Goal: Task Accomplishment & Management: Manage account settings

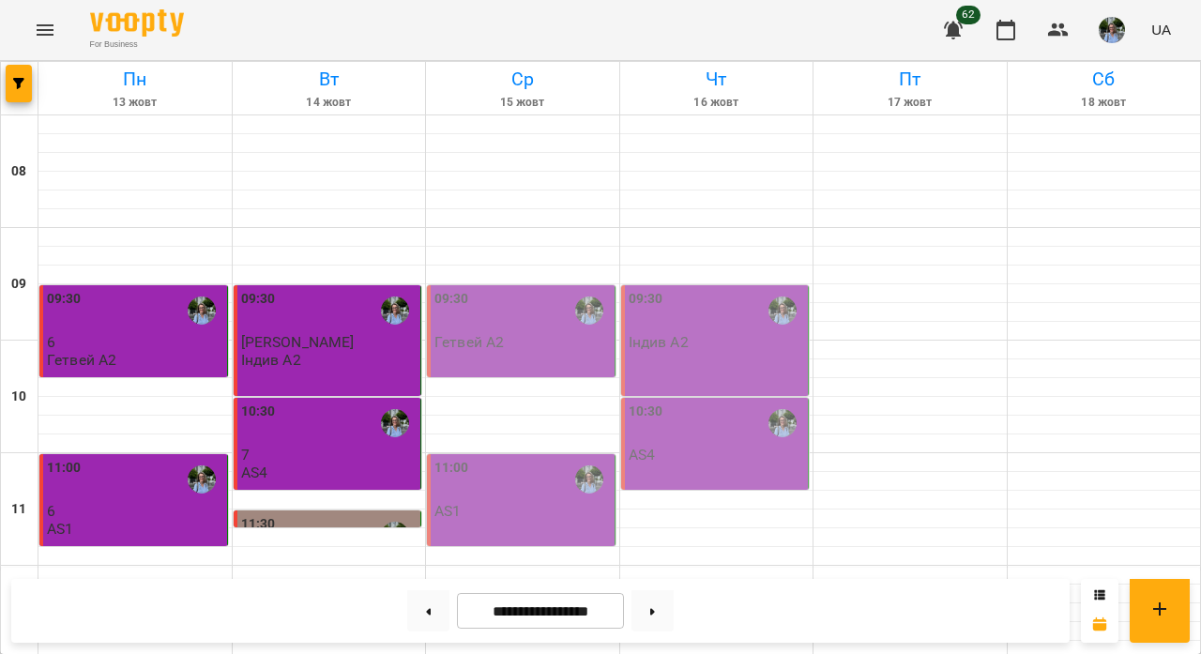
scroll to position [359, 0]
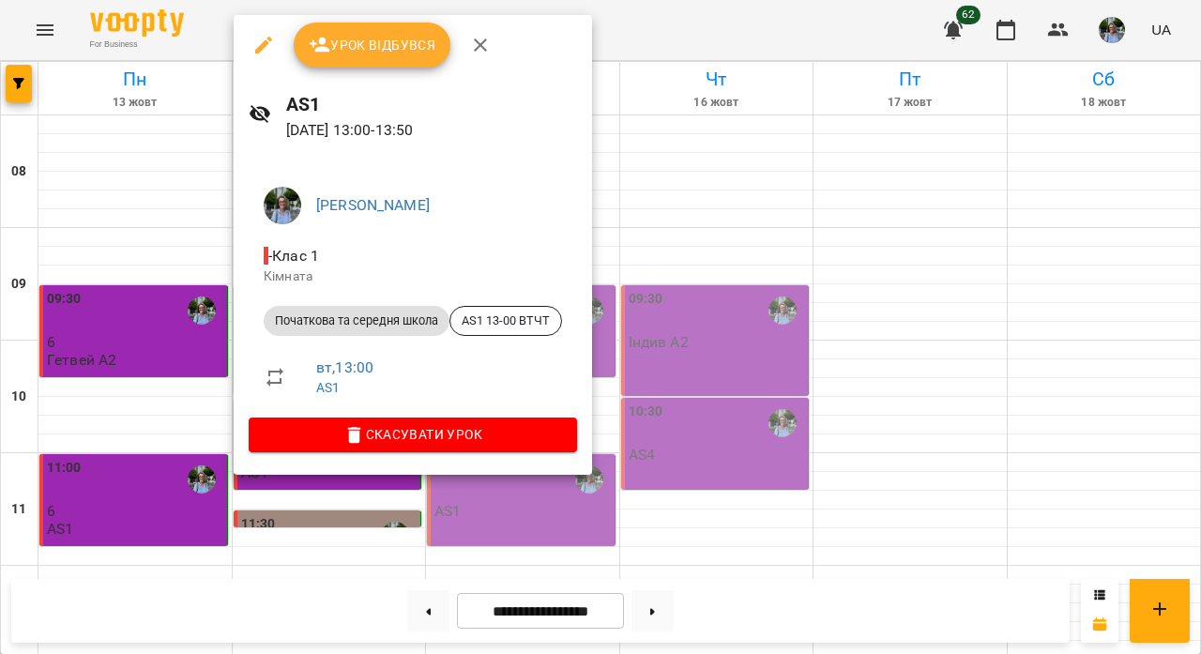
click at [415, 42] on span "Урок відбувся" at bounding box center [373, 45] width 128 height 23
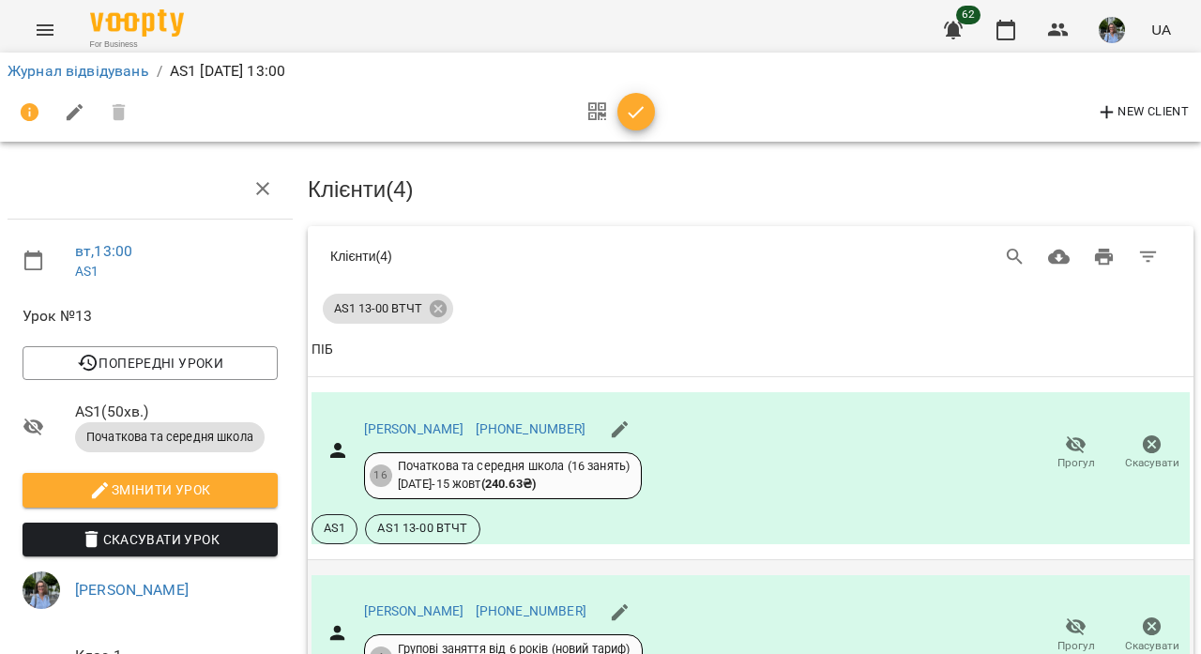
scroll to position [477, 0]
click at [640, 114] on icon "button" at bounding box center [636, 112] width 23 height 23
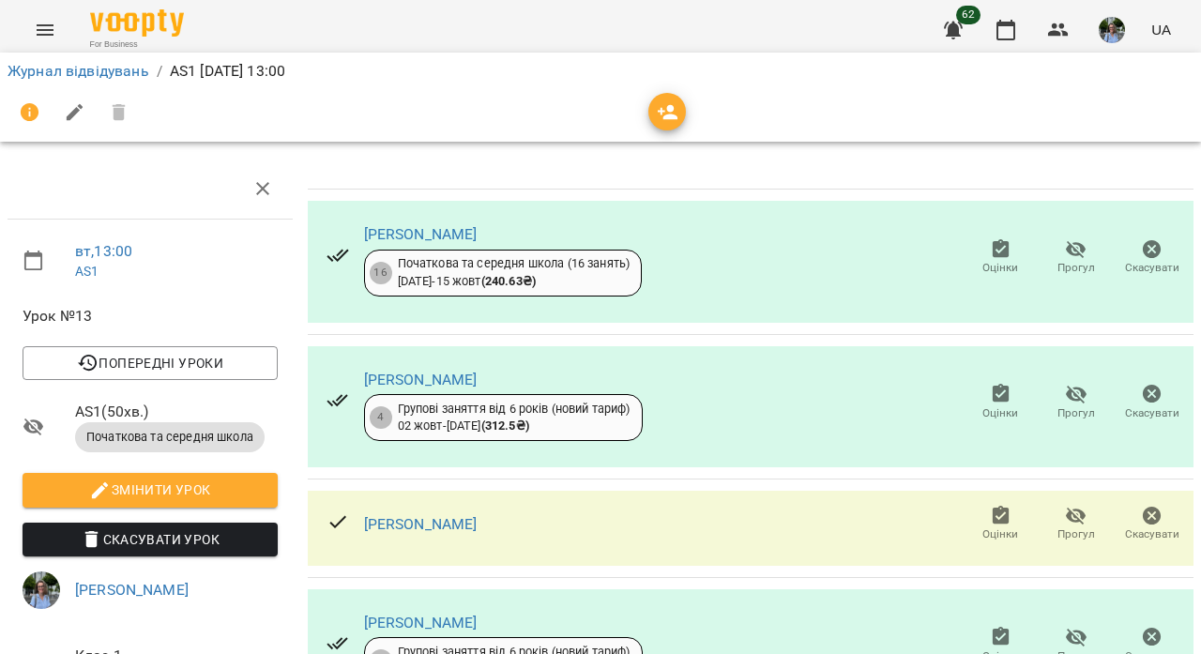
scroll to position [211, 0]
click at [123, 65] on link "Журнал відвідувань" at bounding box center [79, 71] width 142 height 18
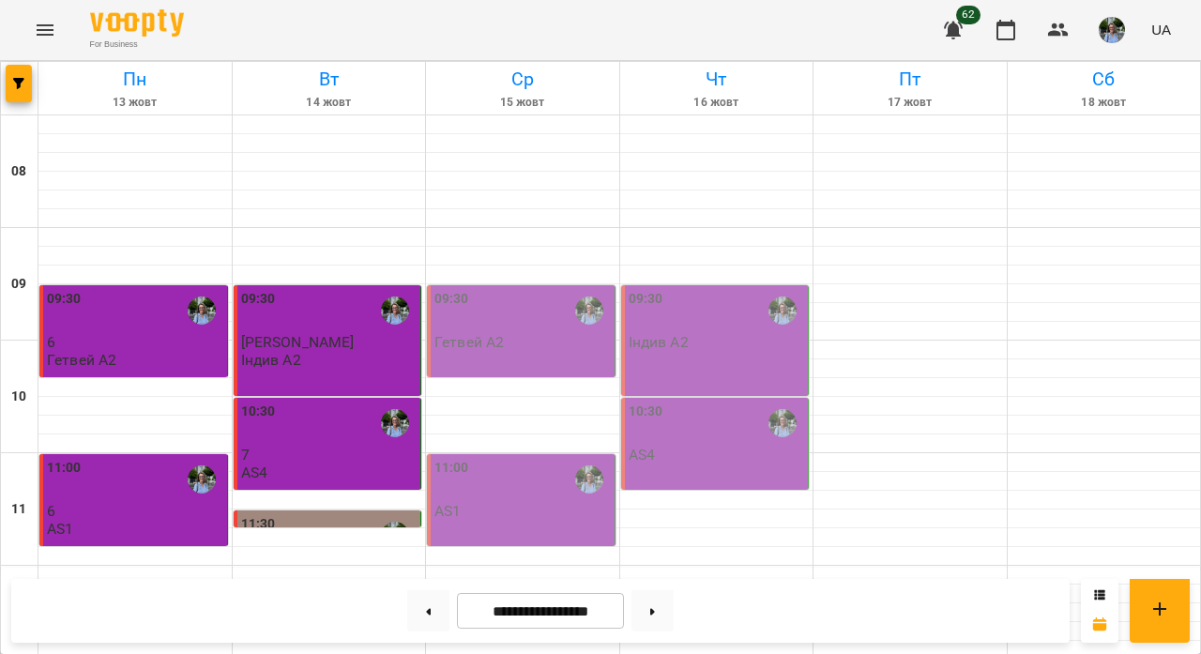
scroll to position [546, 0]
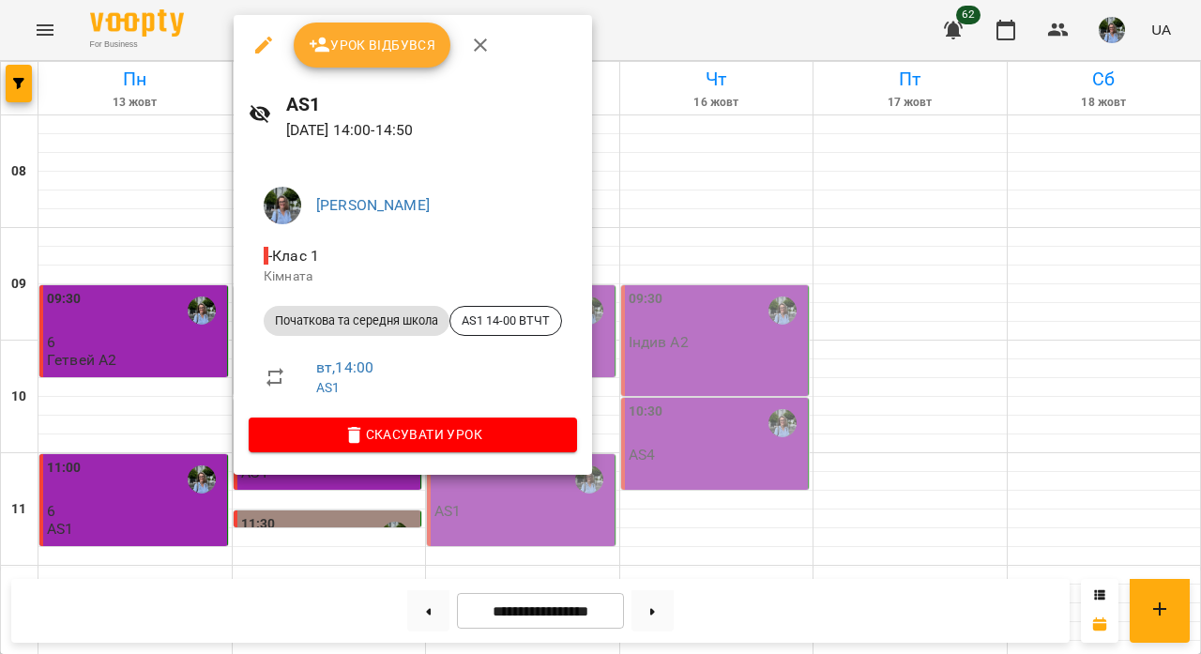
click at [401, 42] on span "Урок відбувся" at bounding box center [373, 45] width 128 height 23
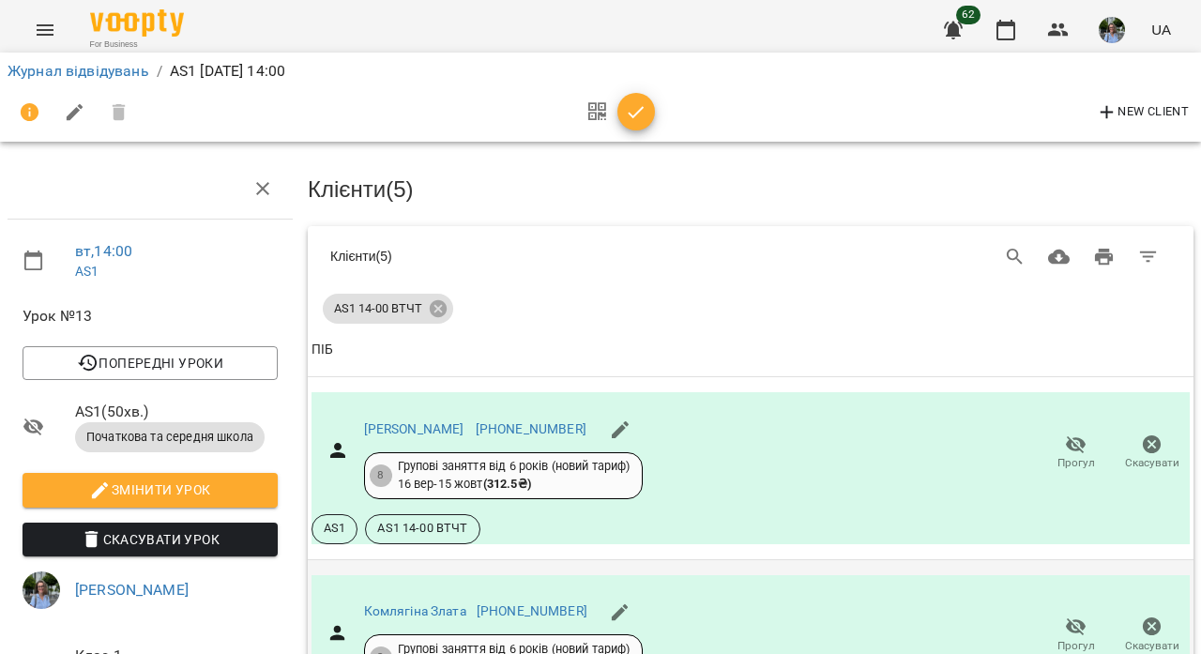
scroll to position [706, 0]
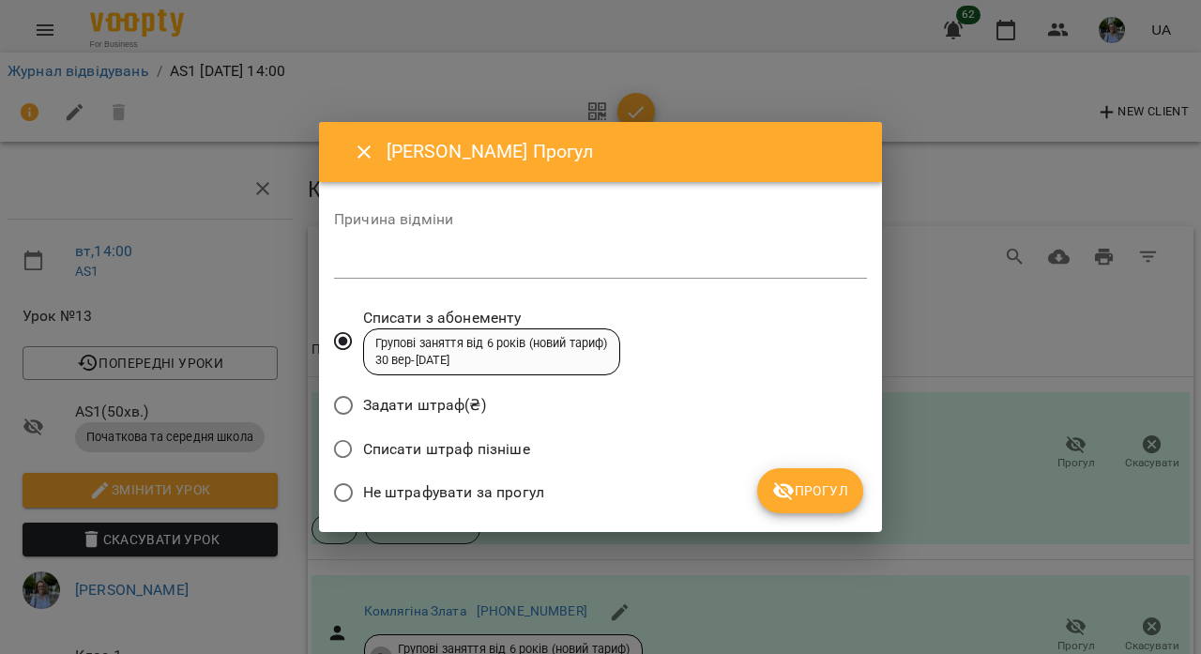
click at [584, 272] on div "*" at bounding box center [600, 264] width 533 height 29
type textarea "*"
type textarea "**"
click at [825, 482] on span "Прогул" at bounding box center [810, 490] width 76 height 23
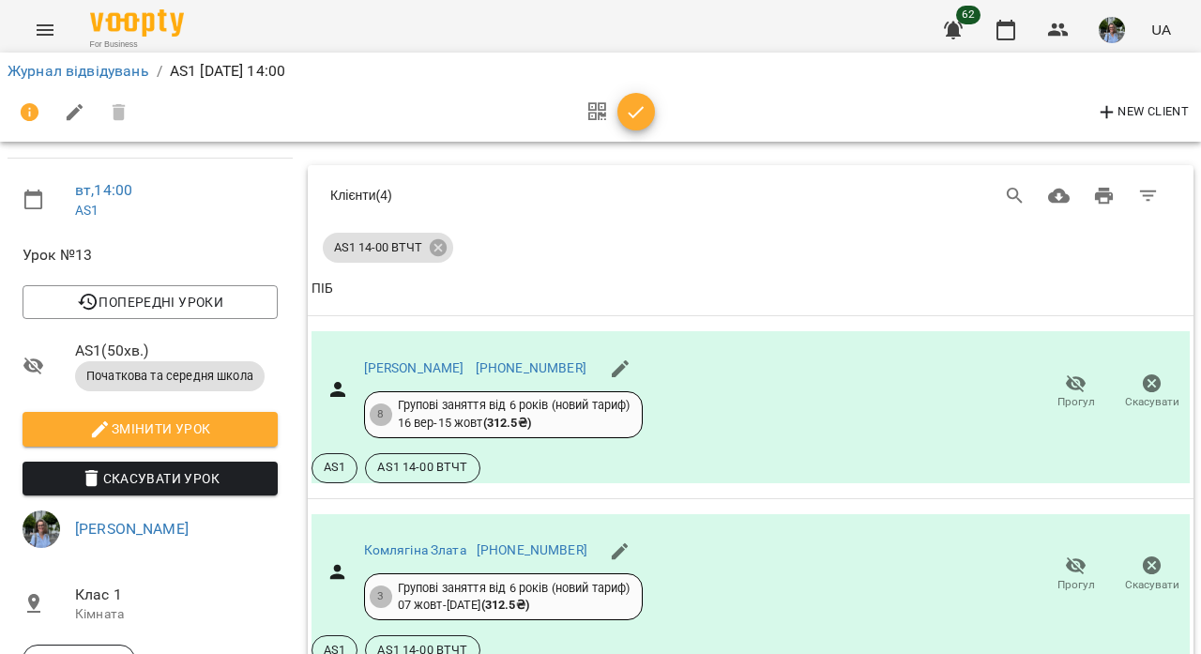
scroll to position [718, 0]
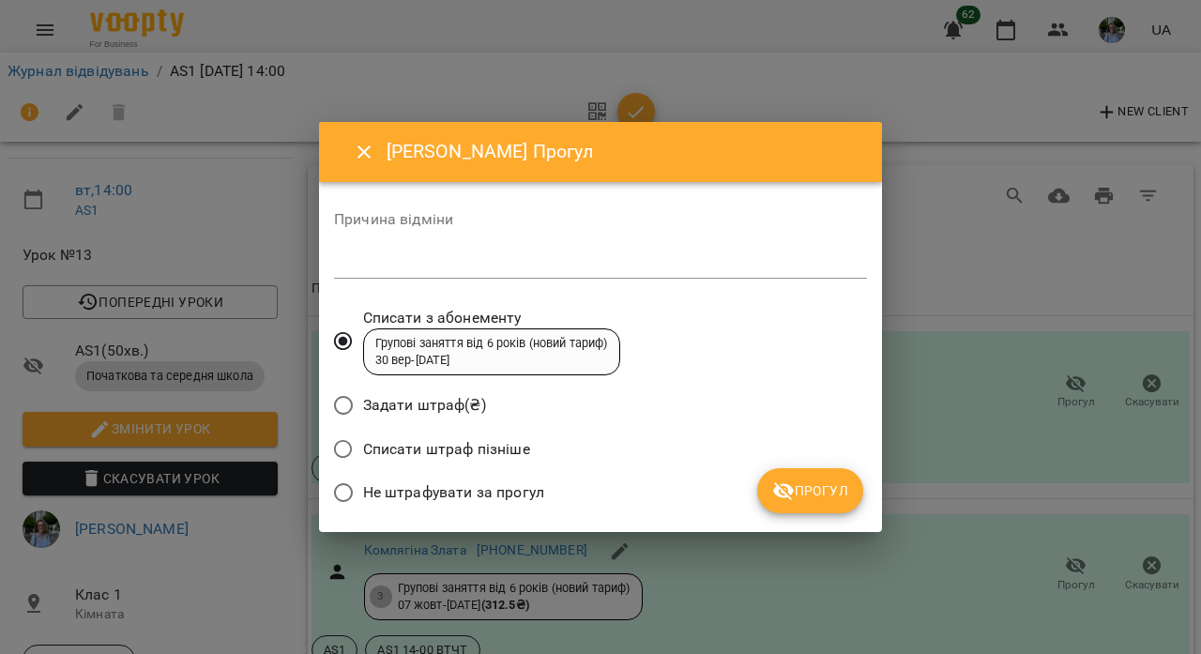
click at [466, 258] on textarea at bounding box center [600, 263] width 533 height 17
type textarea "**"
click at [826, 493] on span "Прогул" at bounding box center [810, 490] width 76 height 23
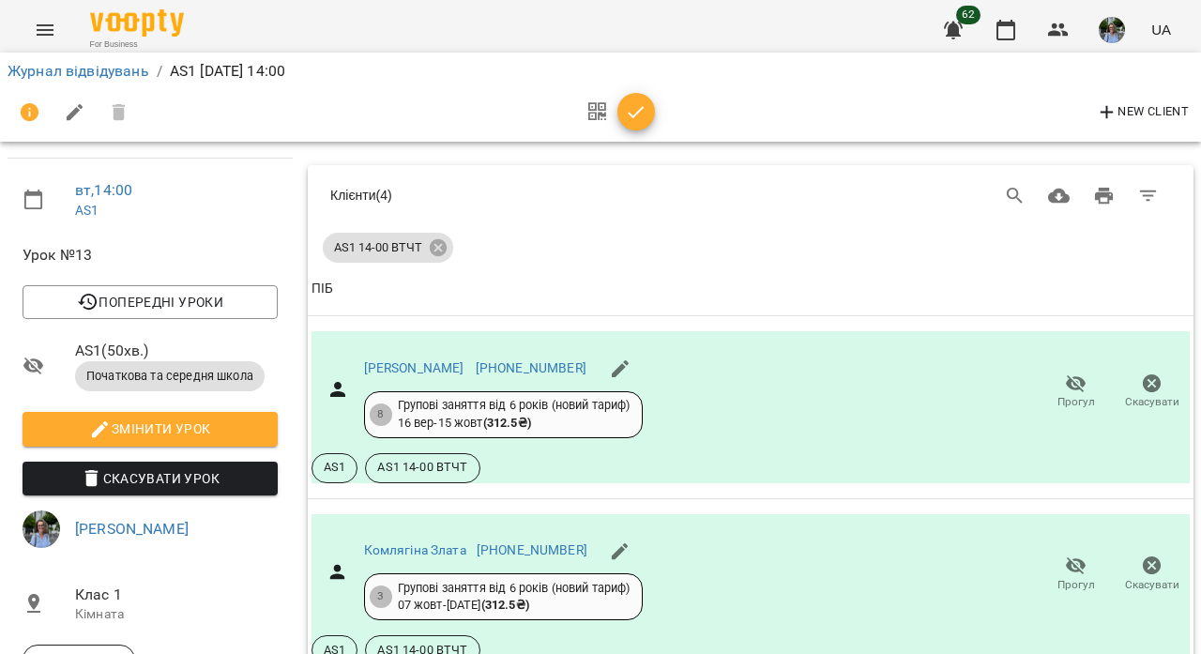
click at [633, 101] on button "button" at bounding box center [636, 112] width 38 height 38
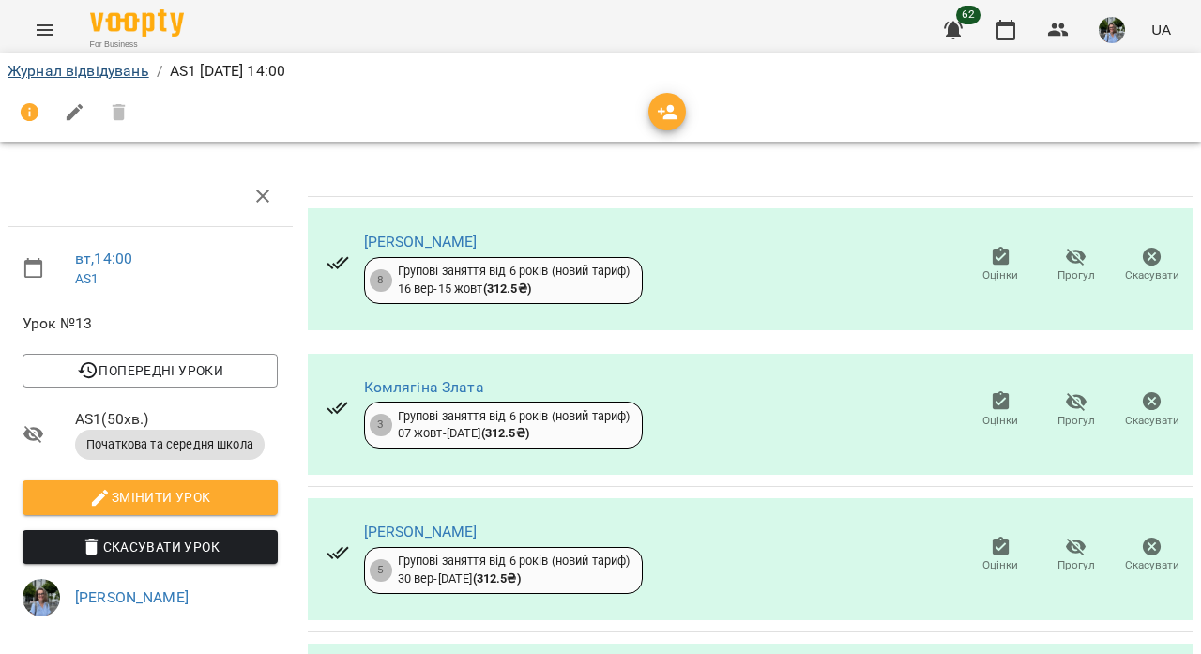
scroll to position [0, 0]
click at [85, 67] on link "Журнал відвідувань" at bounding box center [79, 71] width 142 height 18
